Goal: Task Accomplishment & Management: Complete application form

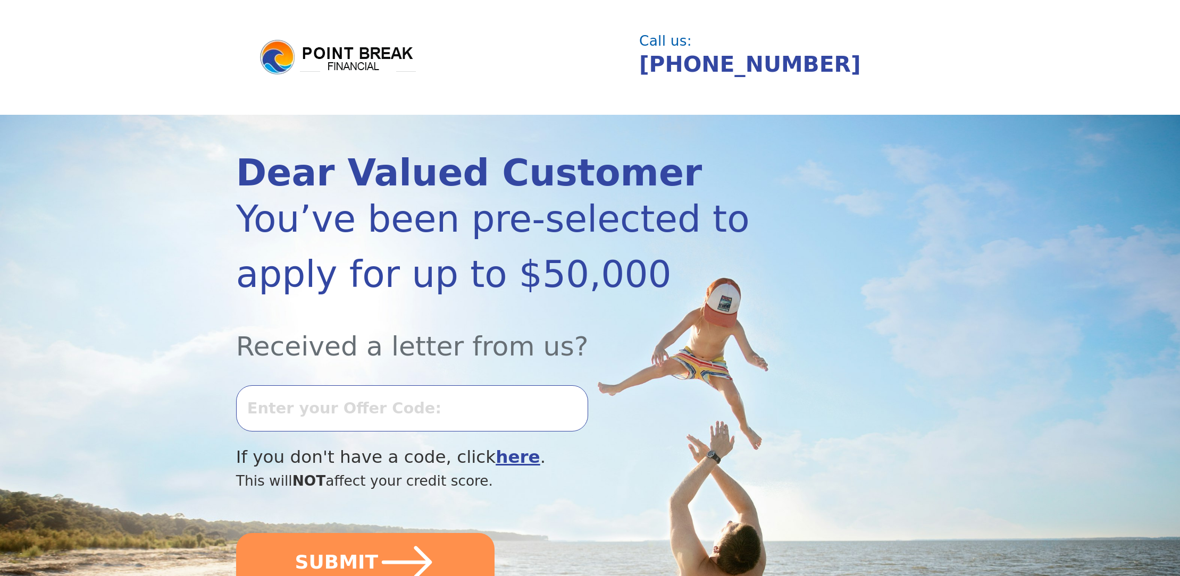
click at [347, 415] on input "text" at bounding box center [412, 409] width 352 height 46
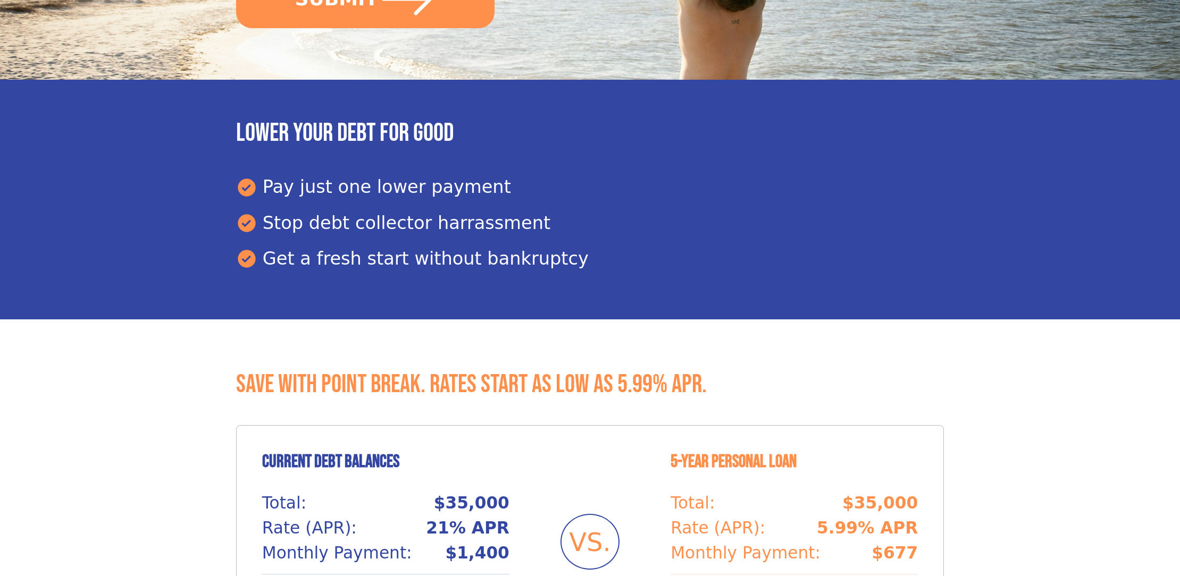
scroll to position [341, 0]
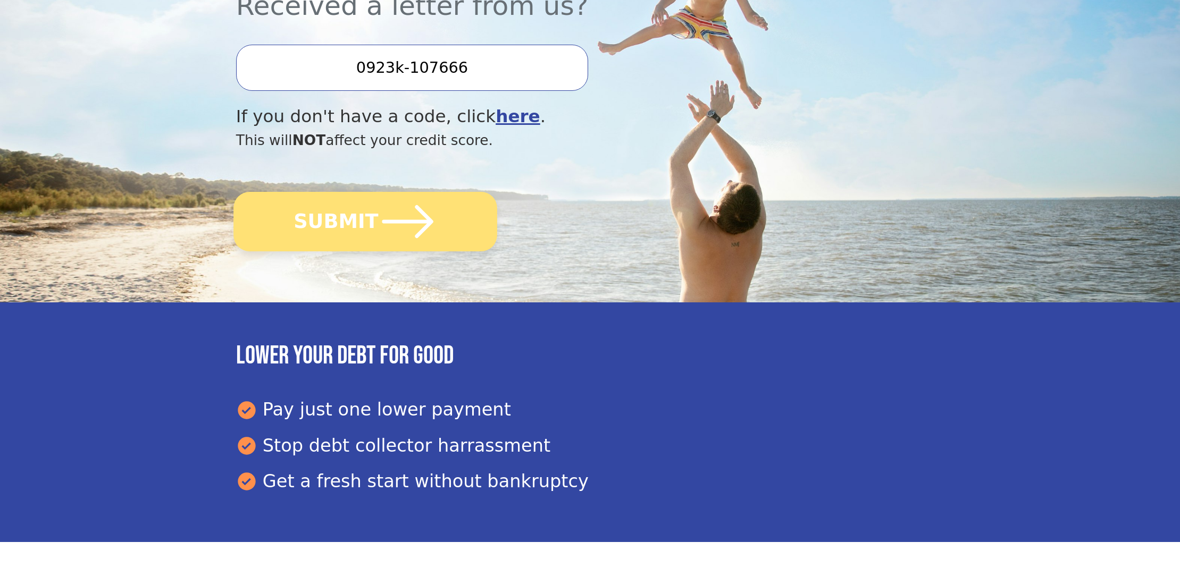
type input "0923k-107666"
click at [386, 222] on icon "submit" at bounding box center [407, 221] width 51 height 33
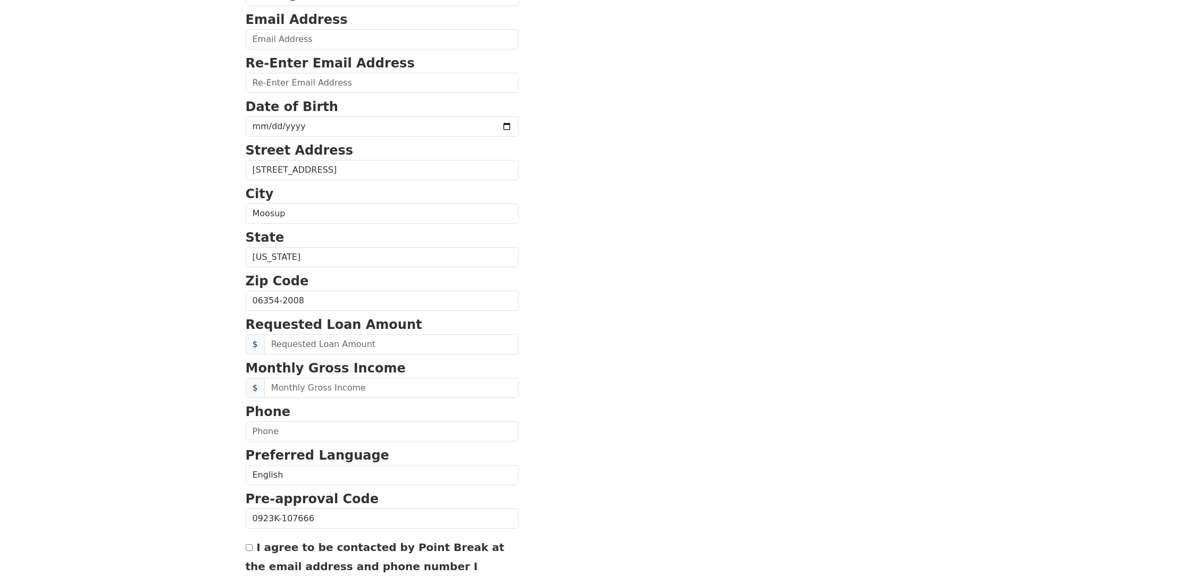
scroll to position [165, 0]
click at [336, 340] on input "text" at bounding box center [391, 343] width 255 height 20
type input "20,000.00"
click at [298, 385] on input "text" at bounding box center [391, 387] width 255 height 20
type input "5,800.00"
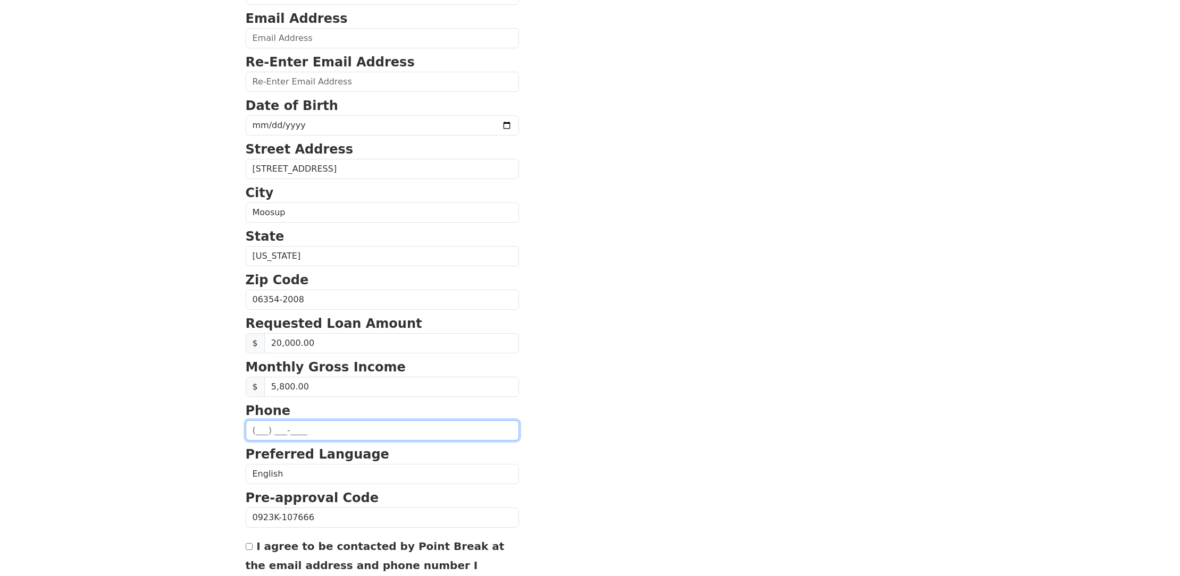
click at [287, 436] on input "text" at bounding box center [382, 431] width 273 height 20
type input "(860) 428-6794"
type input "mlee.plantier@gmail.com"
type input "(860) 428-6794"
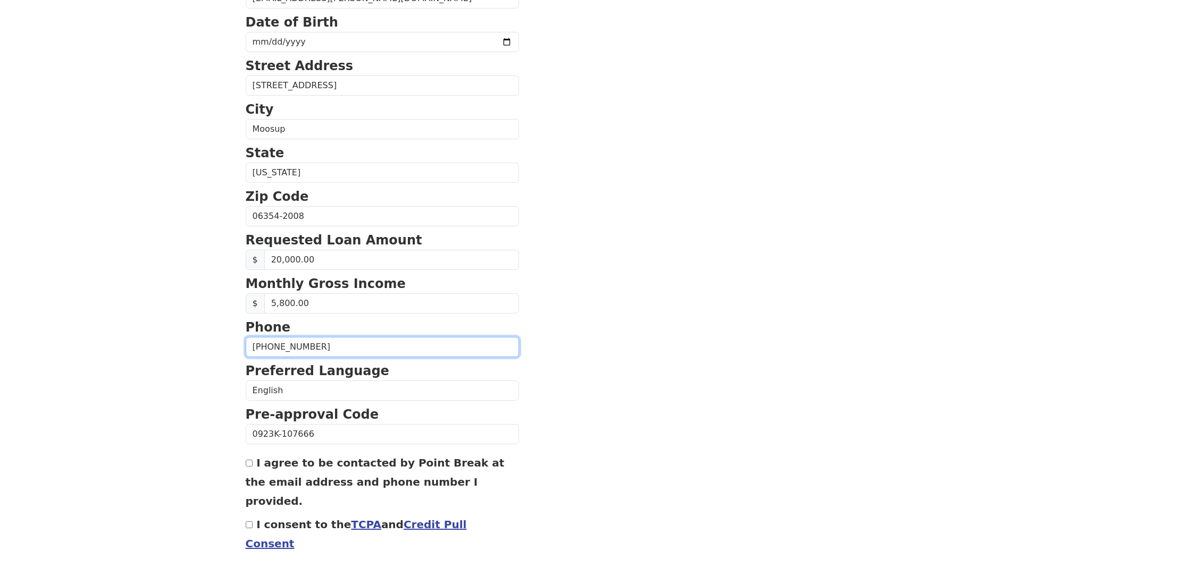
scroll to position [270, 0]
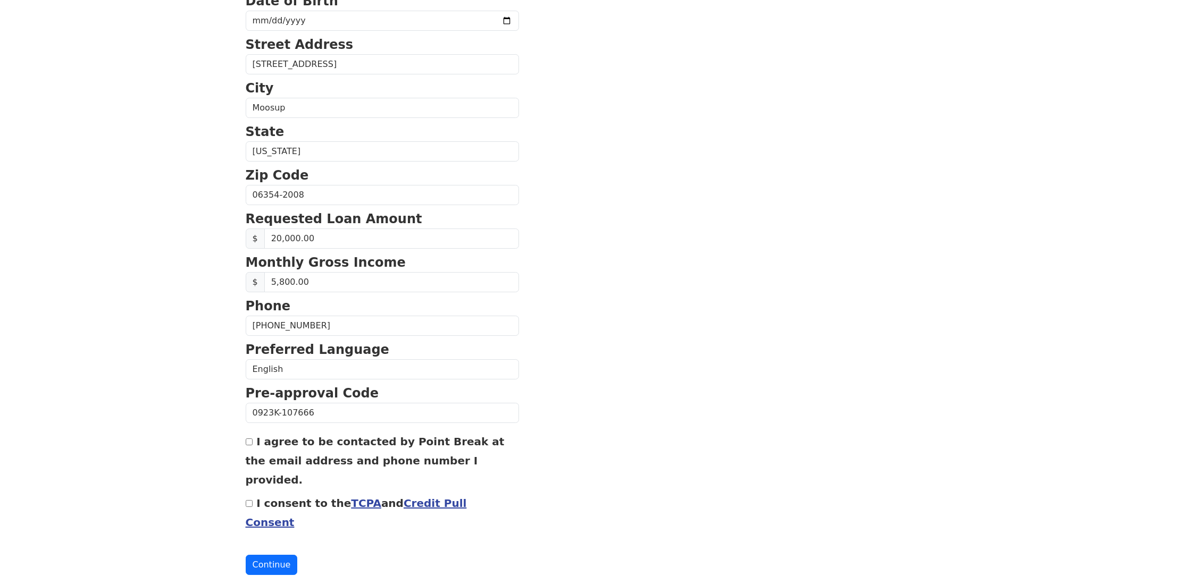
click at [246, 442] on input "I agree to be contacted by Point Break at the email address and phone number I …" at bounding box center [249, 442] width 7 height 7
checkbox input "true"
click at [249, 500] on input "I consent to the TCPA and Credit Pull Consent" at bounding box center [249, 503] width 7 height 7
checkbox input "true"
click at [266, 555] on button "Continue" at bounding box center [272, 565] width 52 height 20
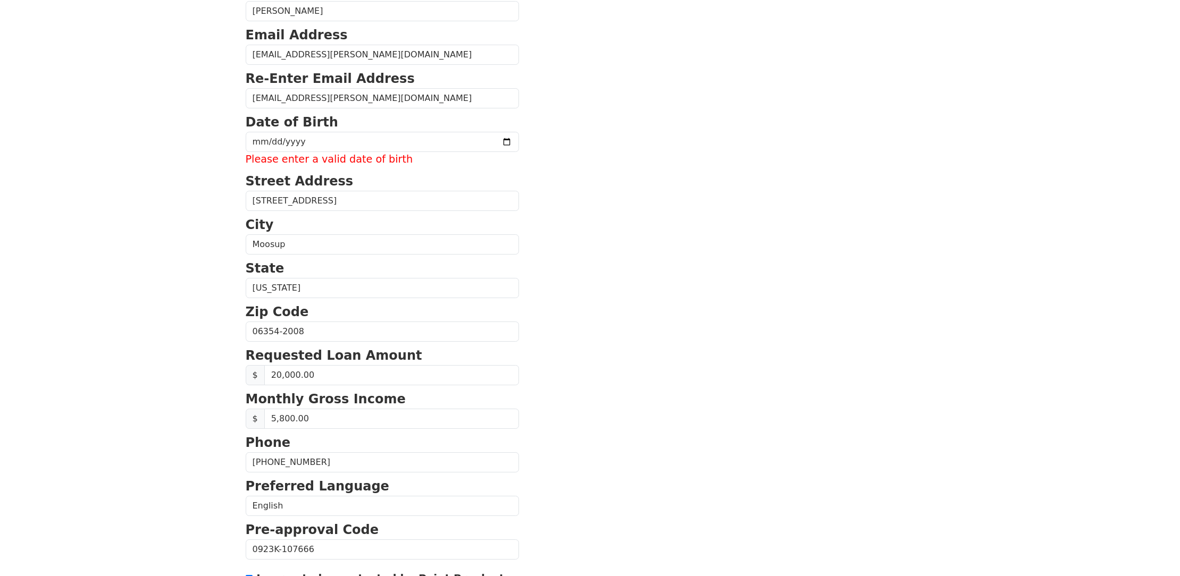
scroll to position [54, 0]
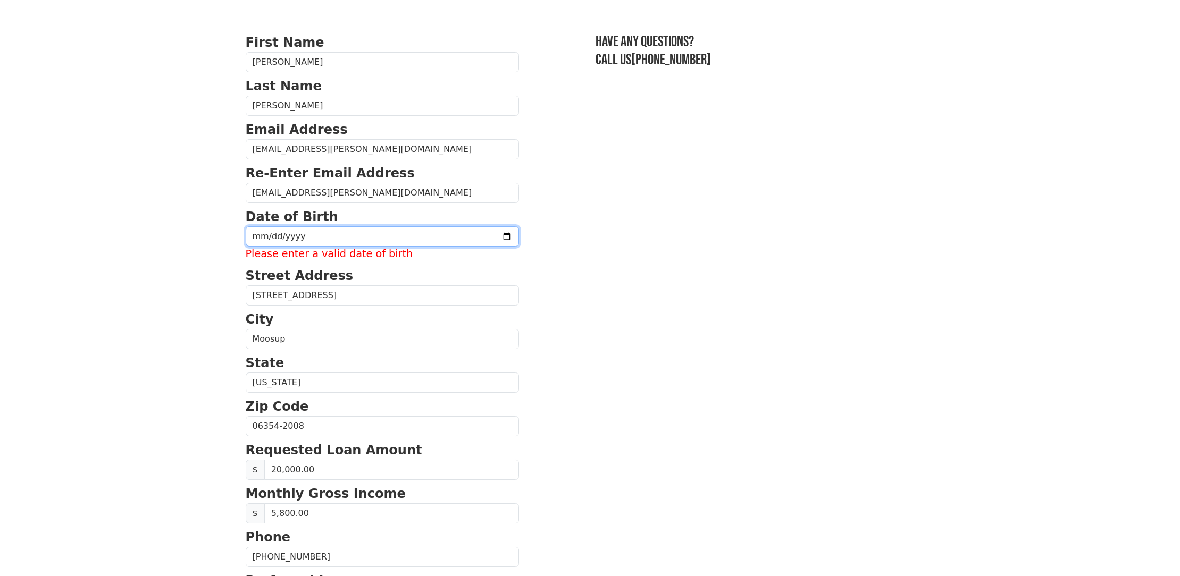
click at [312, 235] on input "date" at bounding box center [382, 237] width 273 height 20
type input "1980-05-16"
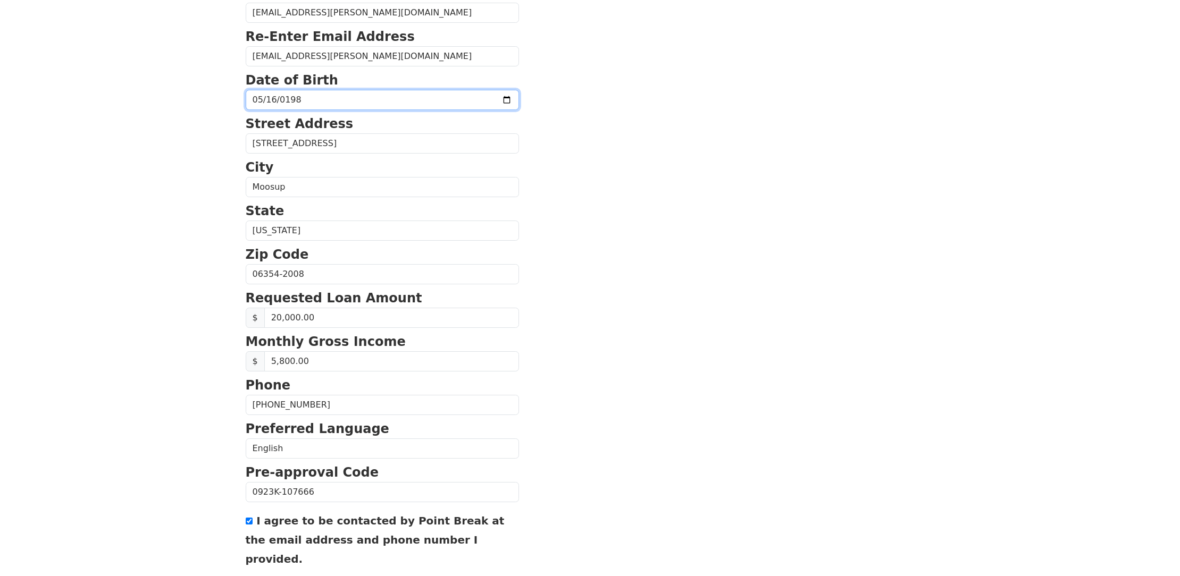
scroll to position [270, 0]
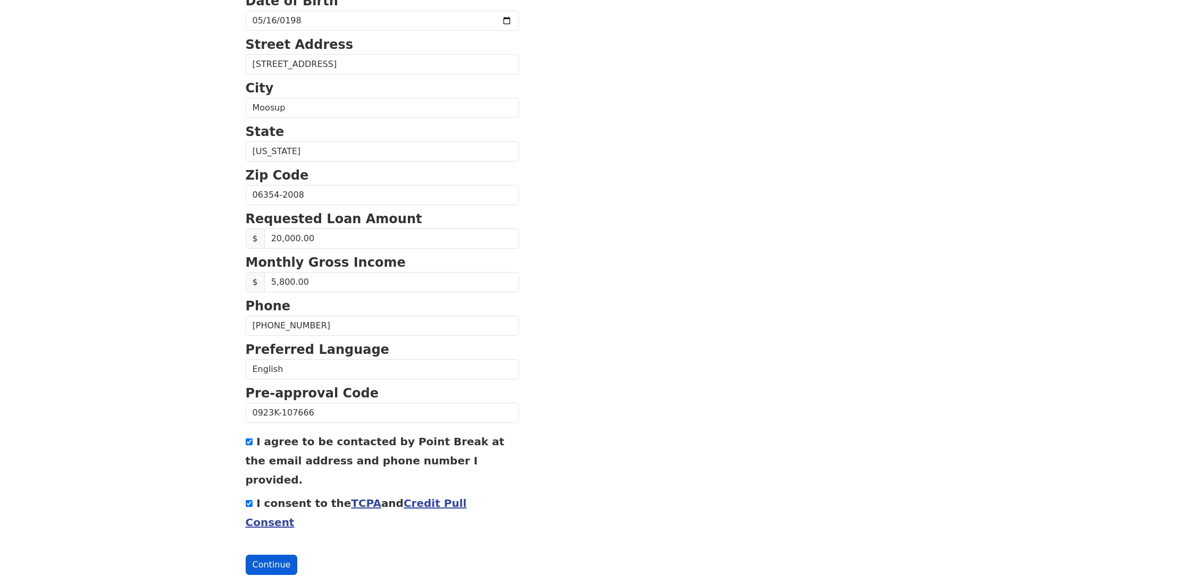
click at [276, 555] on button "Continue" at bounding box center [272, 565] width 52 height 20
